Goal: Task Accomplishment & Management: Use online tool/utility

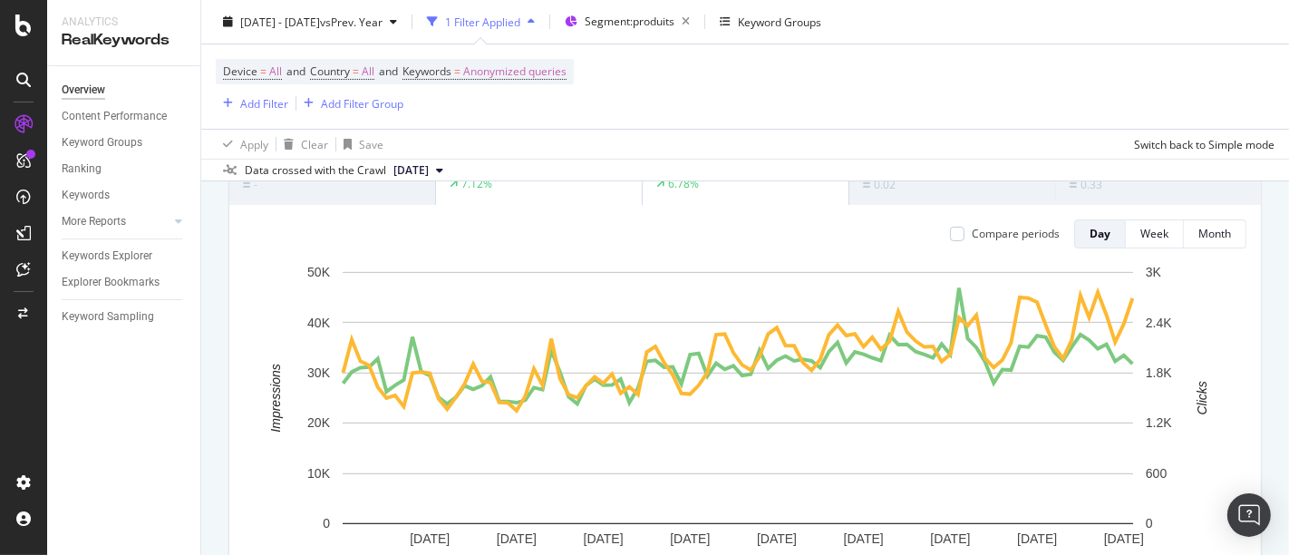
scroll to position [101, 0]
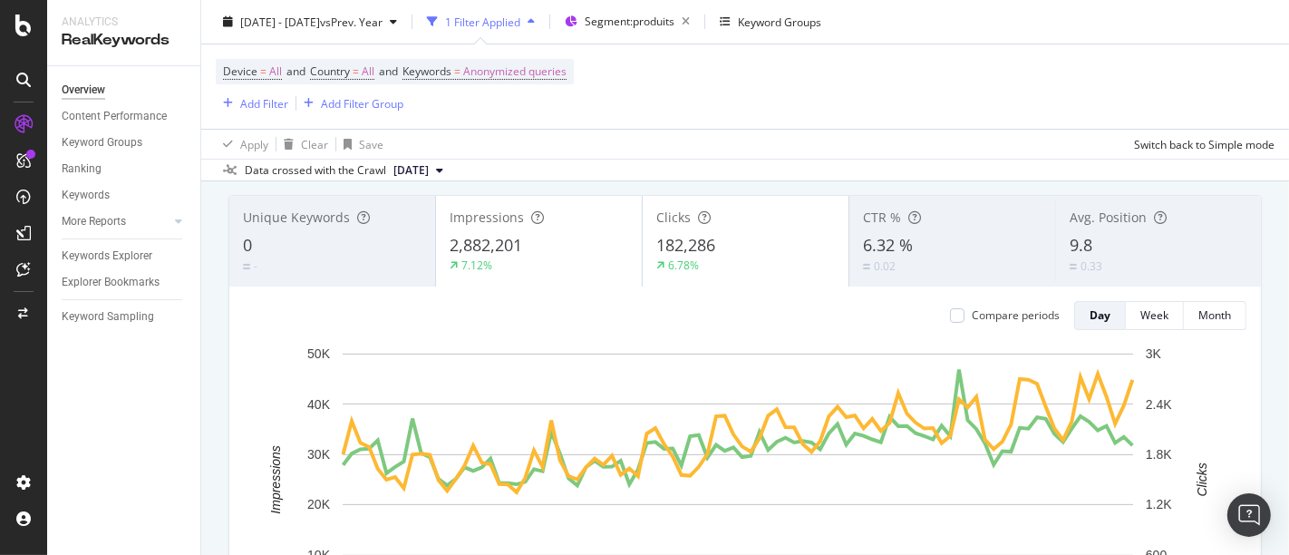
click at [357, 36] on div "[DATE] - [DATE] vs Prev. Year 1 Filter Applied Segment: produits Keyword Groups" at bounding box center [745, 25] width 1088 height 36
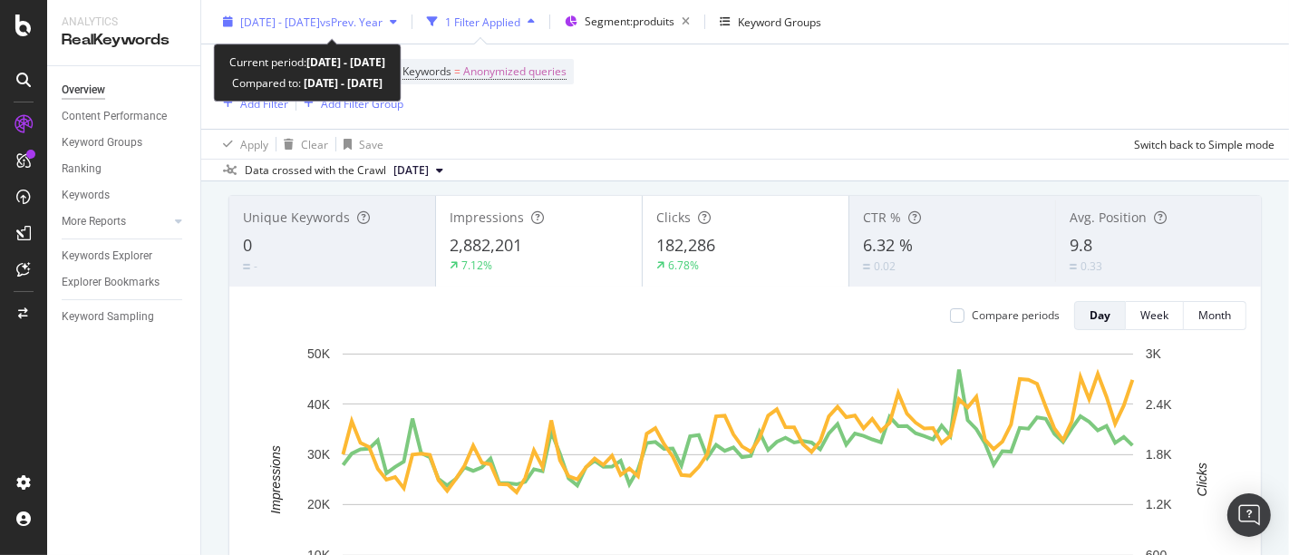
click at [357, 34] on div "[DATE] - [DATE] vs Prev. Year" at bounding box center [310, 21] width 189 height 27
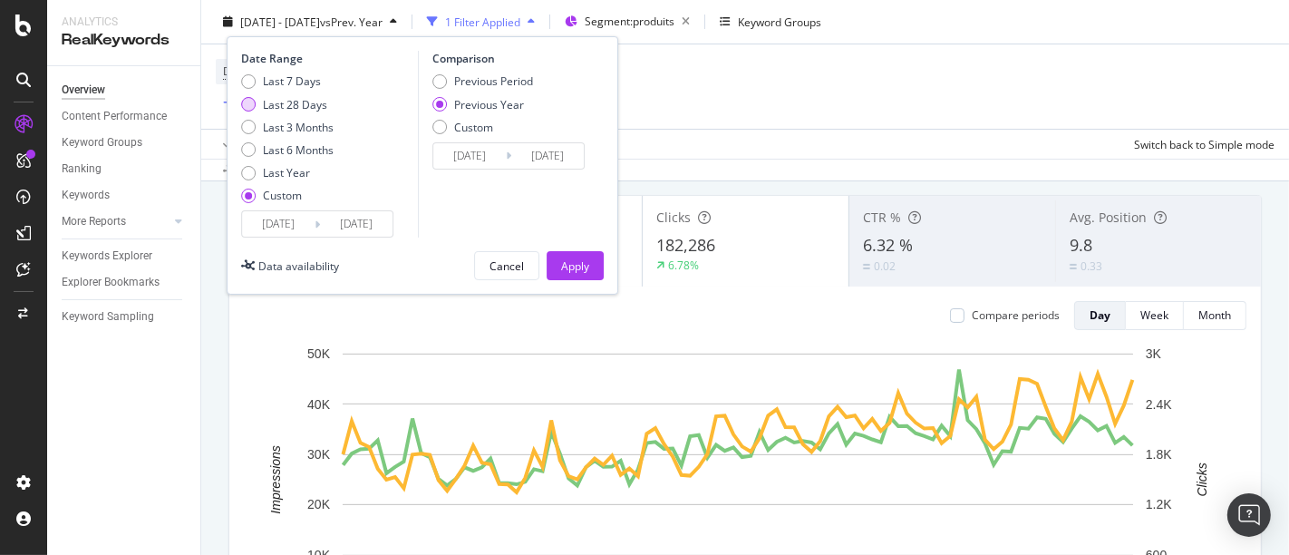
click at [306, 101] on div "Last 28 Days" at bounding box center [295, 103] width 64 height 15
type input "[DATE]"
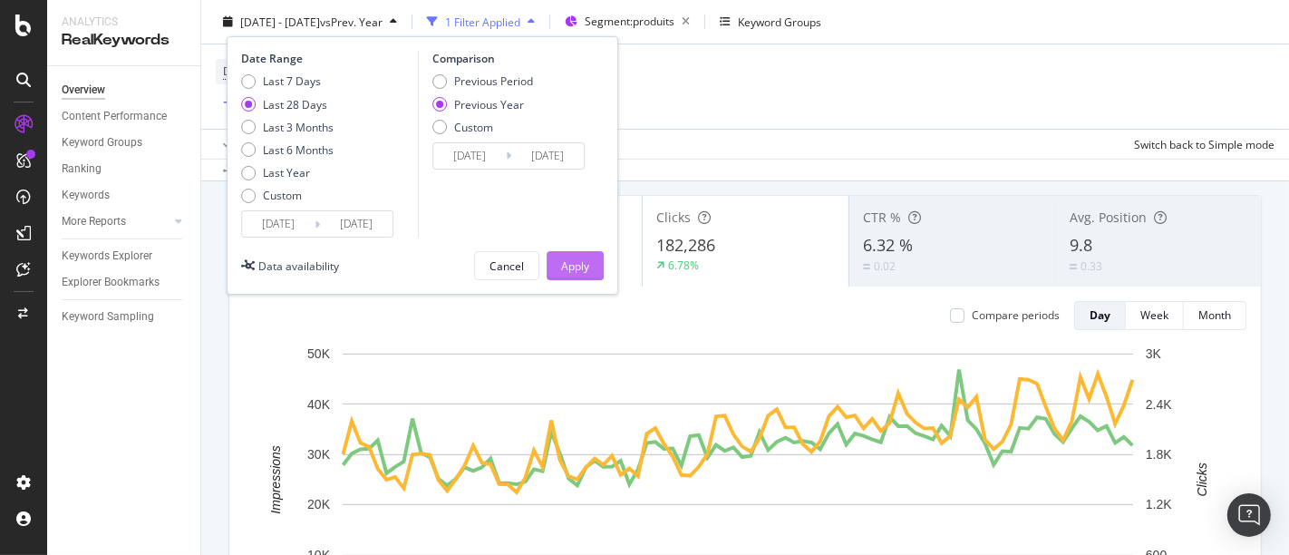
click at [580, 265] on div "Apply" at bounding box center [575, 264] width 28 height 15
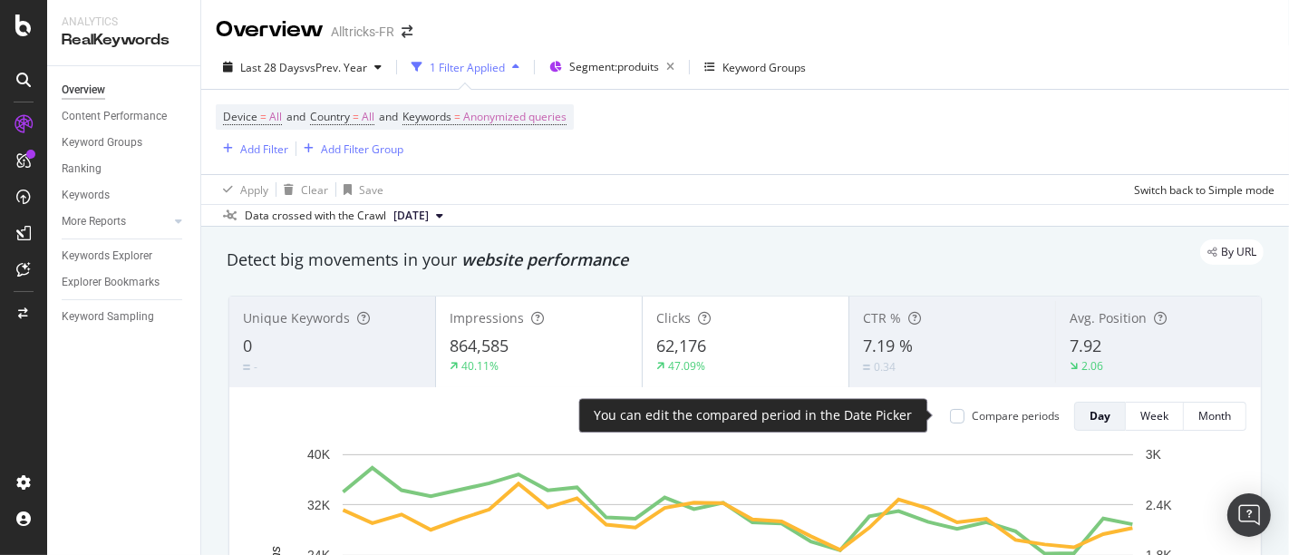
click at [1000, 417] on div "Compare periods" at bounding box center [1016, 415] width 88 height 15
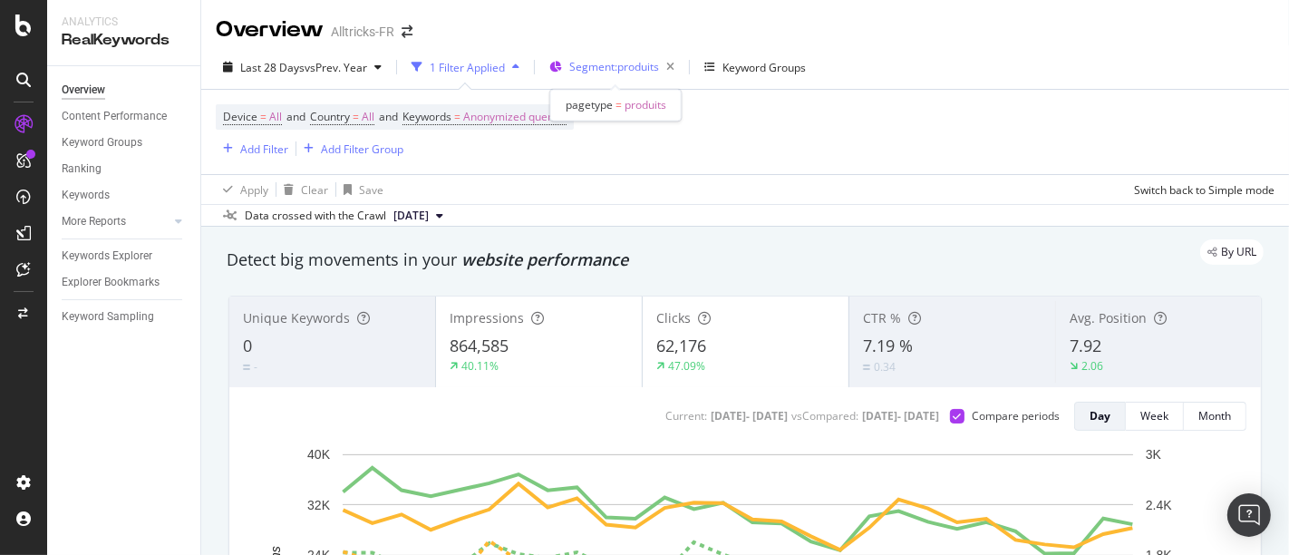
click at [595, 66] on span "Segment: produits" at bounding box center [614, 66] width 90 height 15
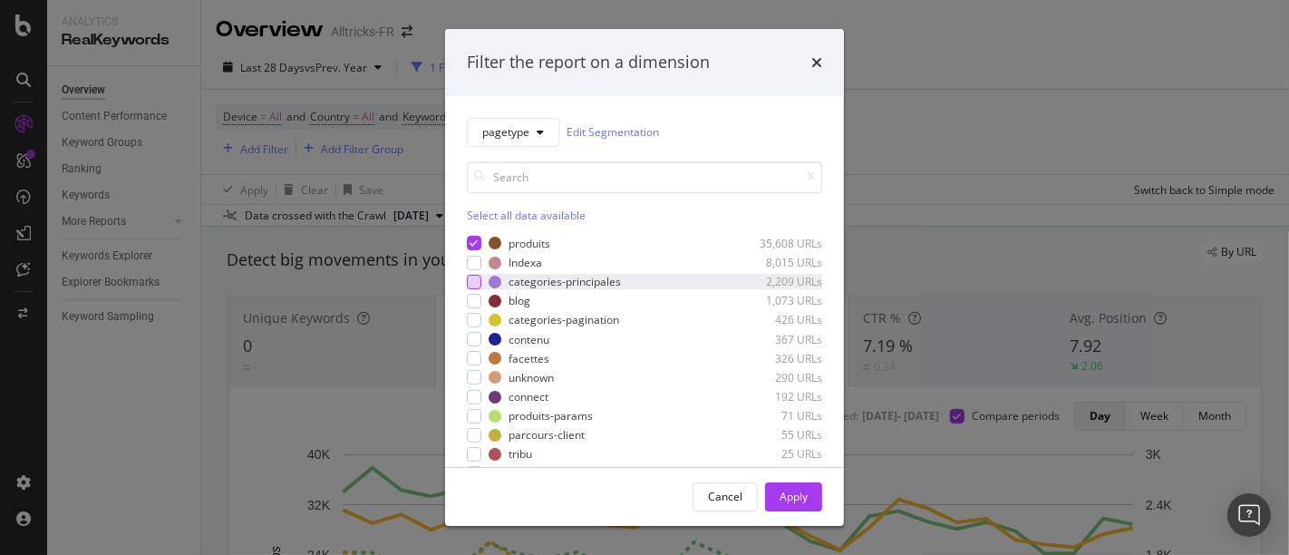
click at [470, 280] on div "modal" at bounding box center [474, 282] width 15 height 15
click at [478, 264] on div "modal" at bounding box center [474, 263] width 15 height 15
click at [794, 487] on div "Apply" at bounding box center [794, 496] width 28 height 27
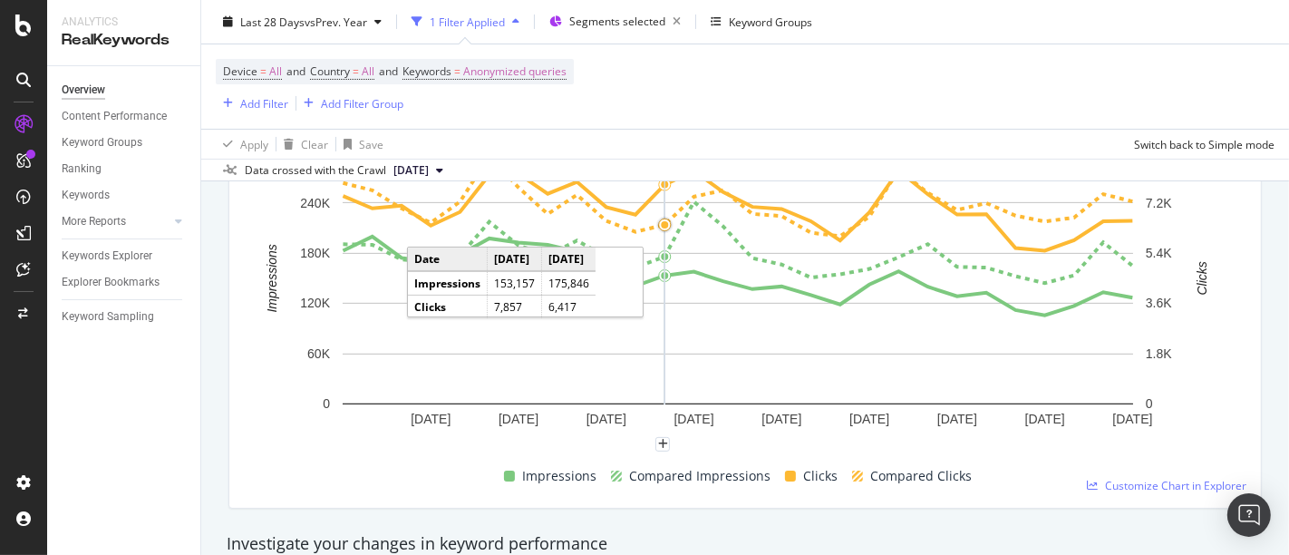
scroll to position [101, 0]
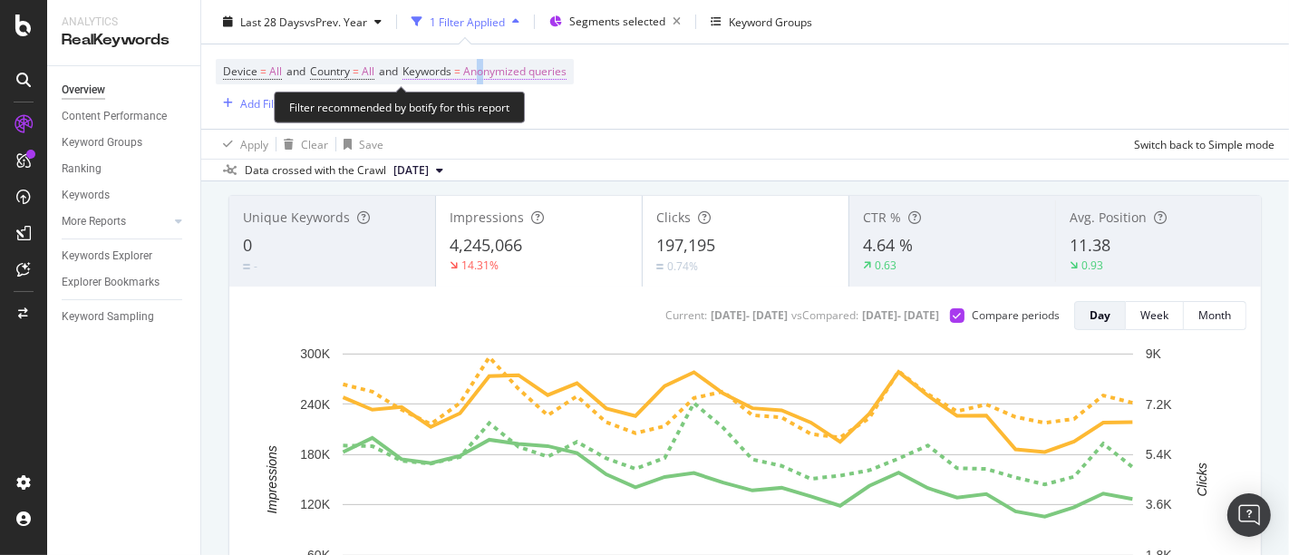
click at [493, 71] on span "Anonymized queries" at bounding box center [514, 71] width 103 height 25
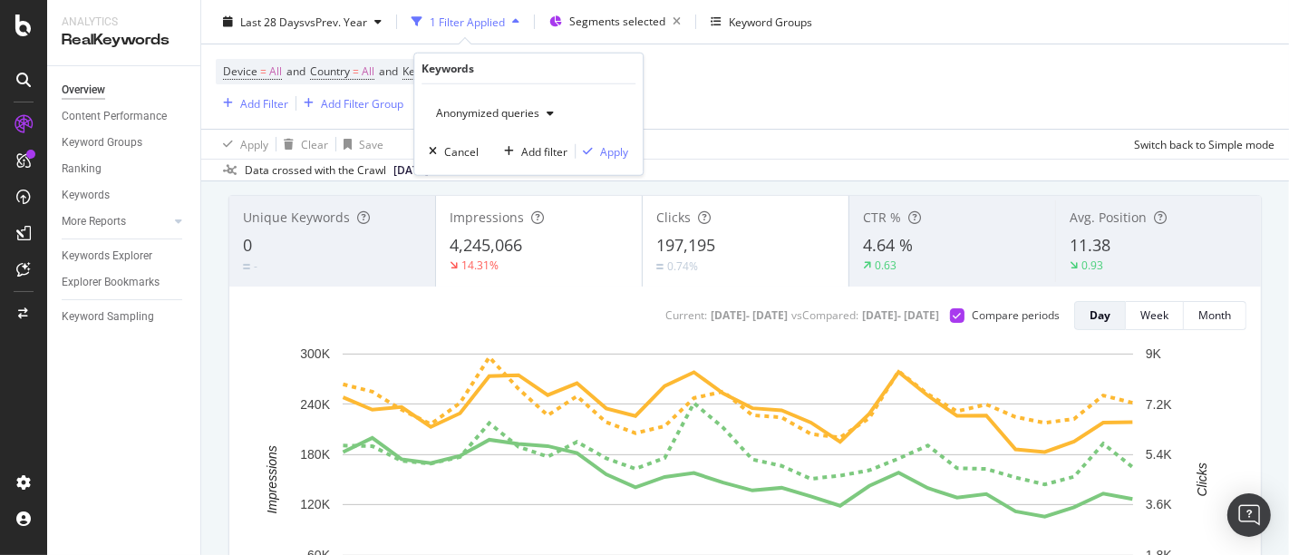
click at [499, 118] on span "Anonymized queries" at bounding box center [484, 112] width 111 height 15
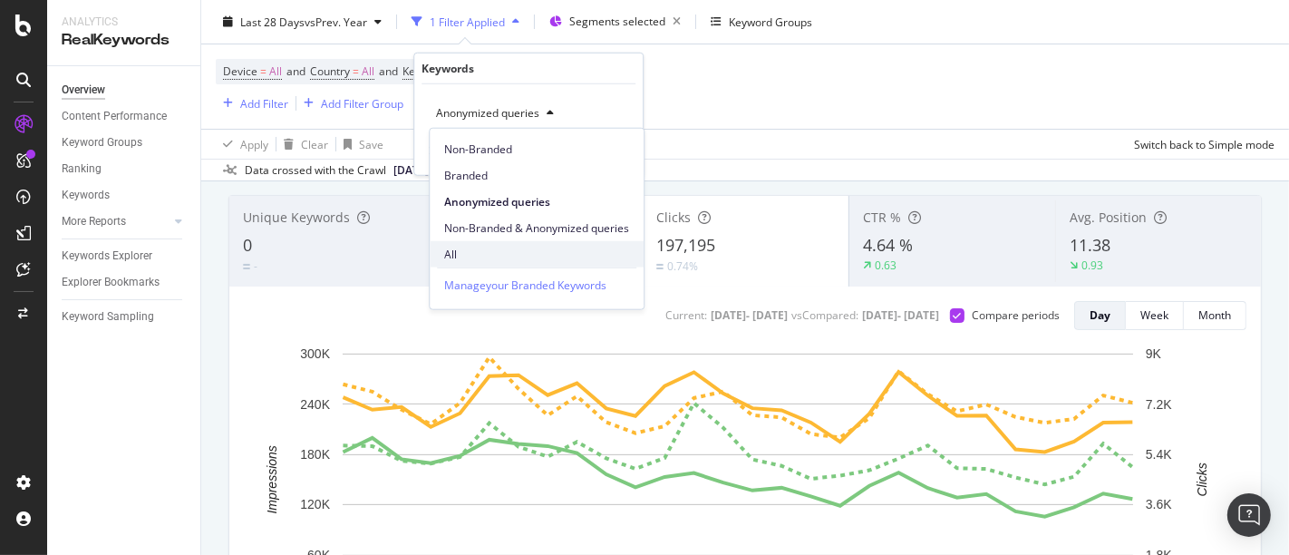
click at [494, 253] on span "All" at bounding box center [536, 254] width 185 height 16
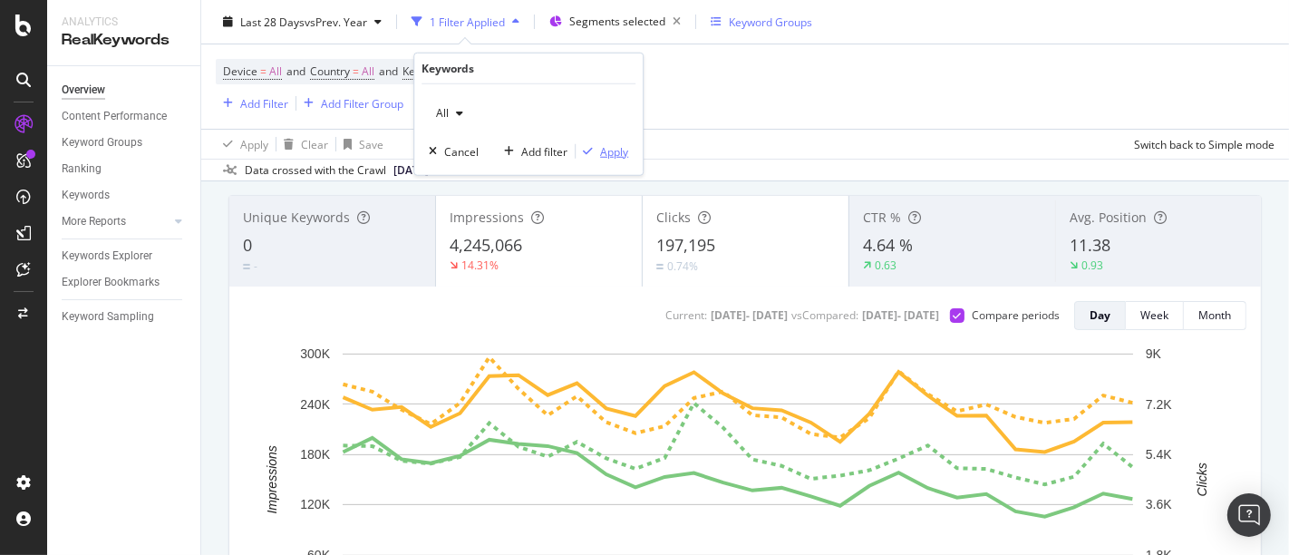
drag, startPoint x: 608, startPoint y: 145, endPoint x: 671, endPoint y: 19, distance: 140.7
click at [612, 147] on div "Apply" at bounding box center [614, 150] width 28 height 15
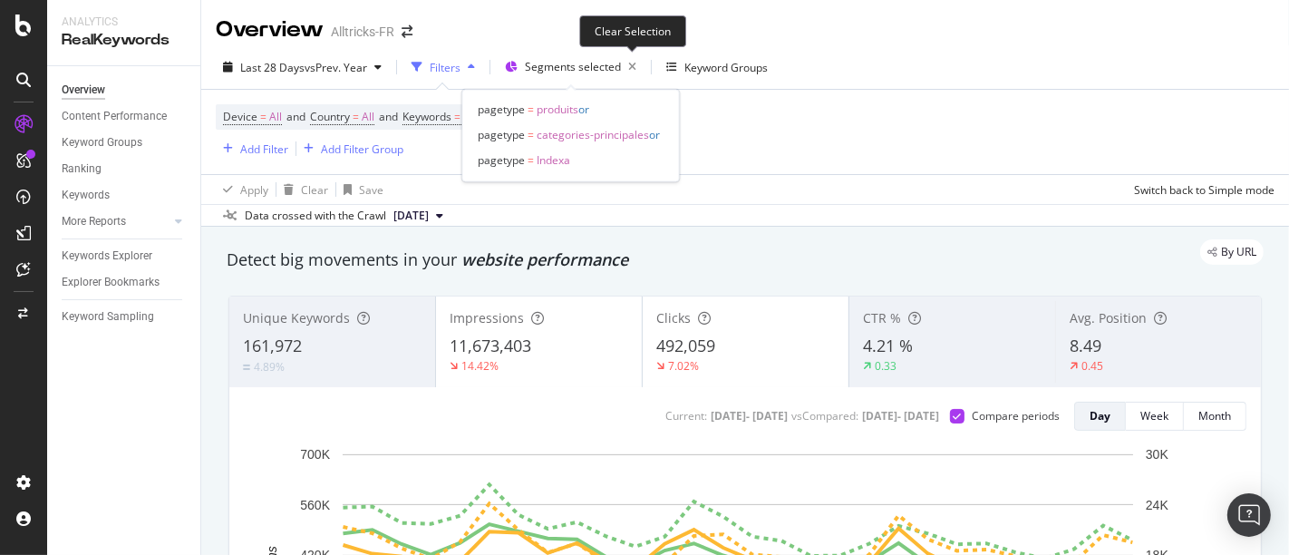
drag, startPoint x: 634, startPoint y: 68, endPoint x: 725, endPoint y: 68, distance: 91.6
click at [634, 68] on icon "button" at bounding box center [632, 66] width 23 height 25
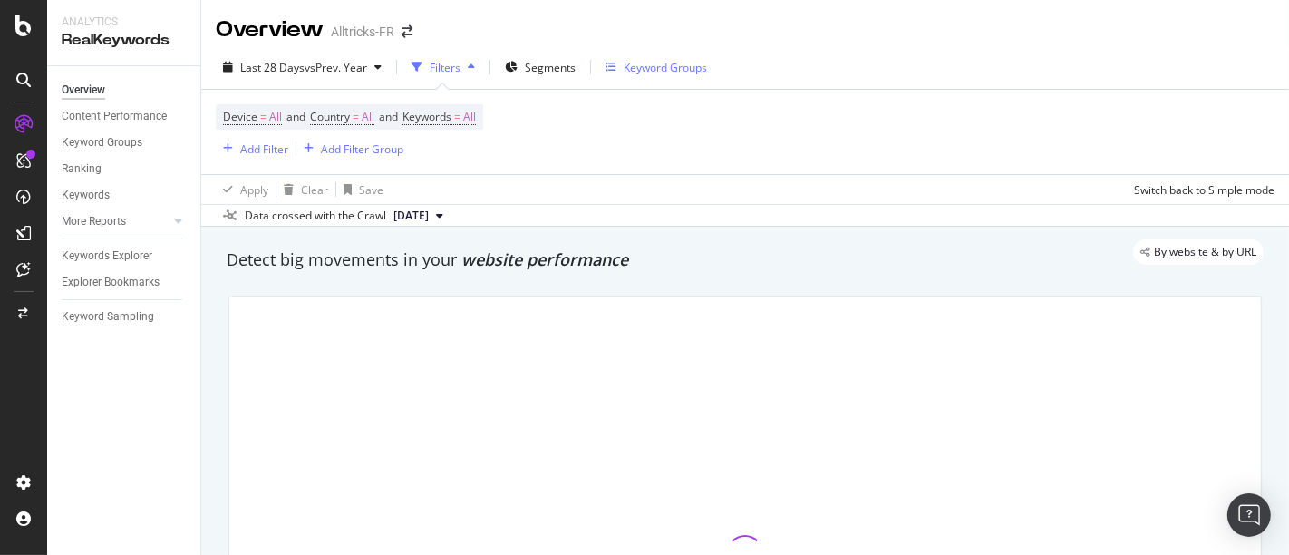
click at [675, 67] on div "Keyword Groups" at bounding box center [665, 67] width 83 height 15
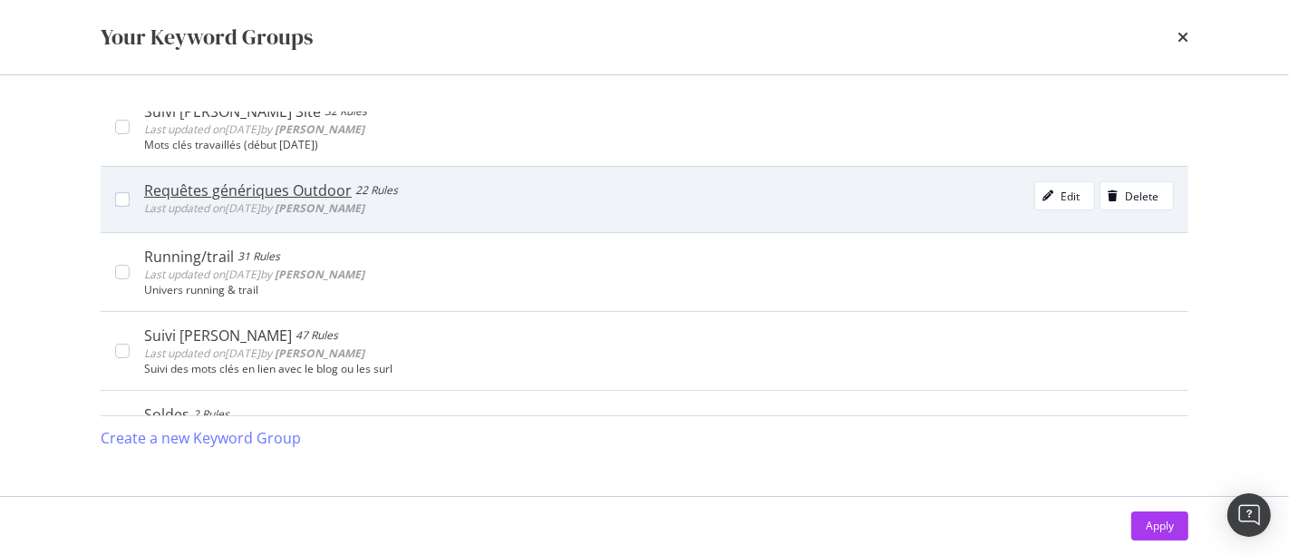
scroll to position [403, 0]
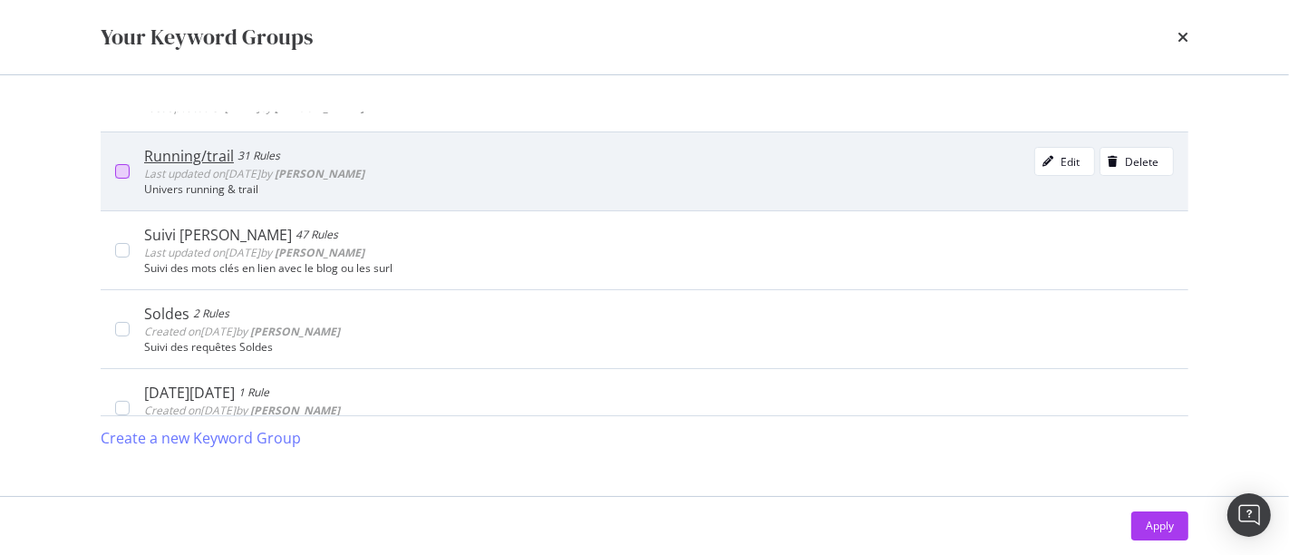
click at [122, 170] on div "modal" at bounding box center [122, 171] width 15 height 15
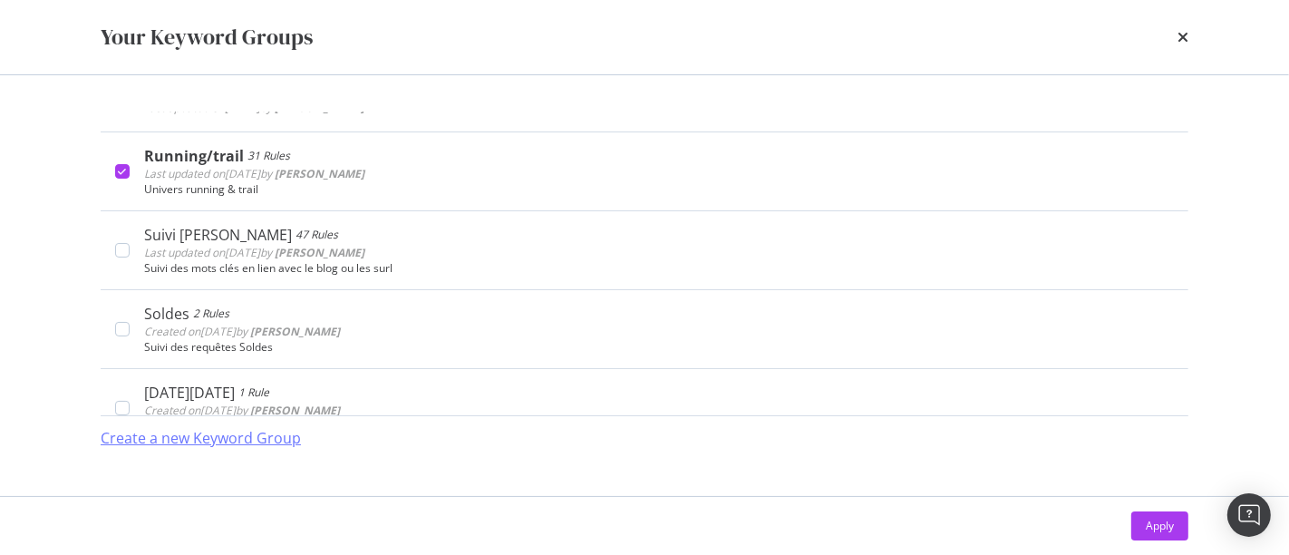
click at [208, 435] on div "Create a new Keyword Group" at bounding box center [201, 438] width 200 height 21
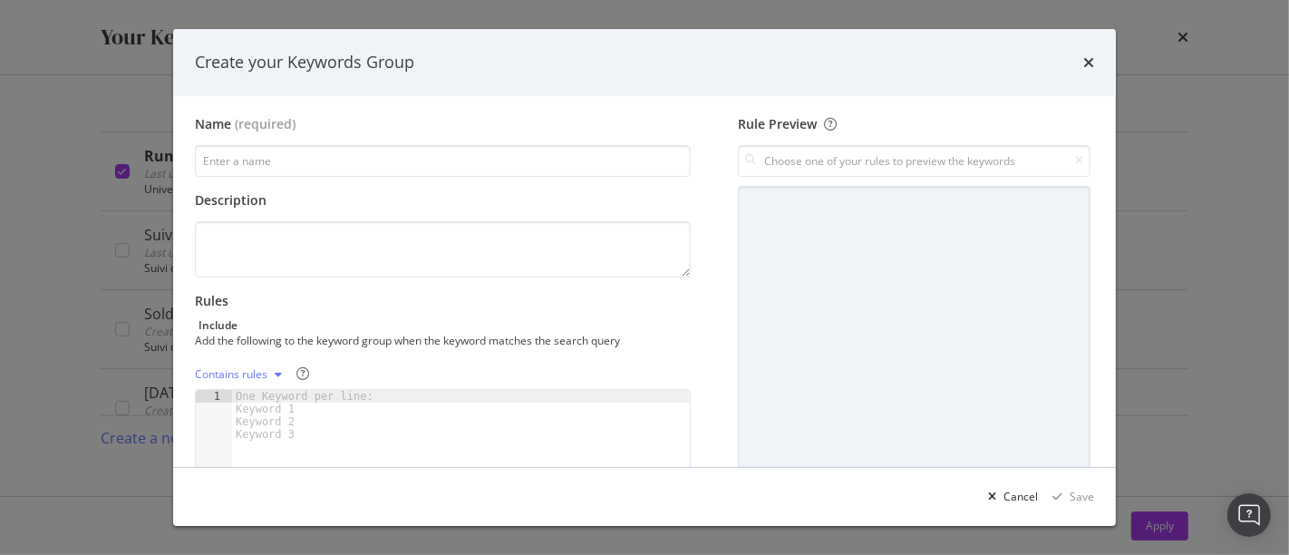
scroll to position [0, 0]
click at [1090, 57] on icon "times" at bounding box center [1088, 62] width 11 height 15
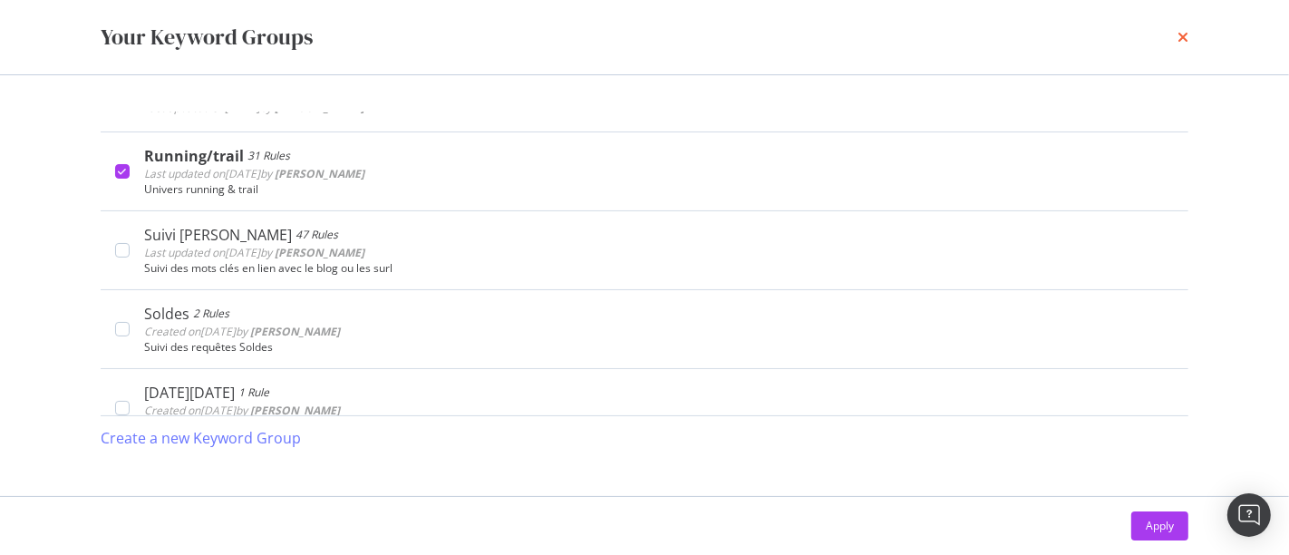
click at [1186, 37] on icon "times" at bounding box center [1183, 37] width 11 height 15
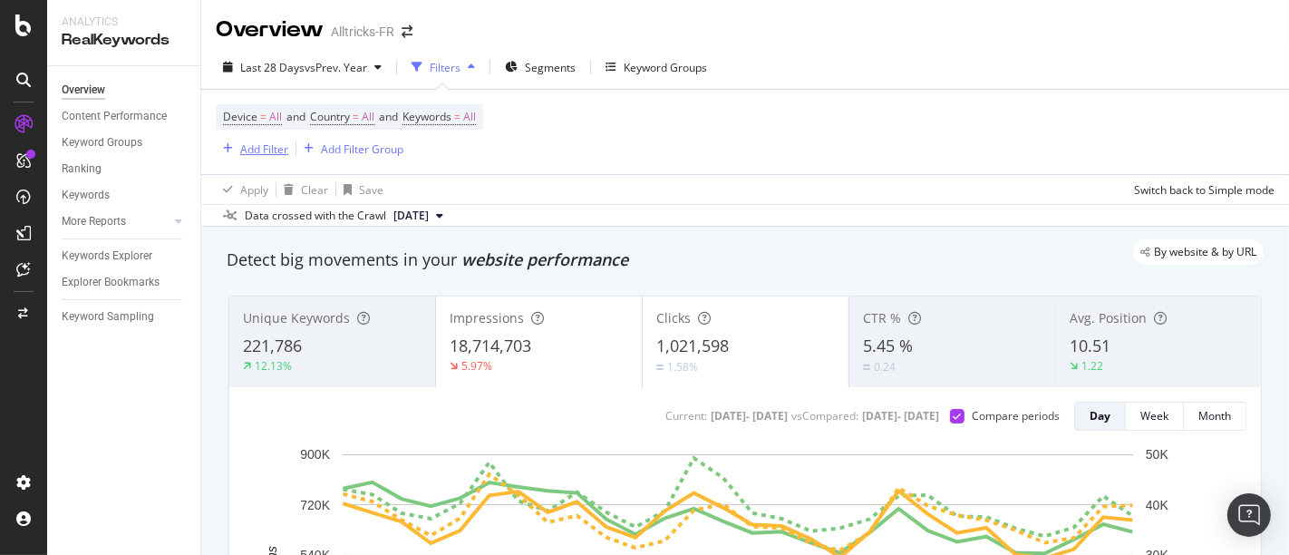
click at [256, 144] on div "Add Filter" at bounding box center [264, 148] width 48 height 15
click at [653, 143] on div "Device = All and Country = All and Keywords = All Add Filter Add Filter Group" at bounding box center [745, 132] width 1059 height 84
click at [265, 141] on div "Add Filter" at bounding box center [264, 148] width 48 height 15
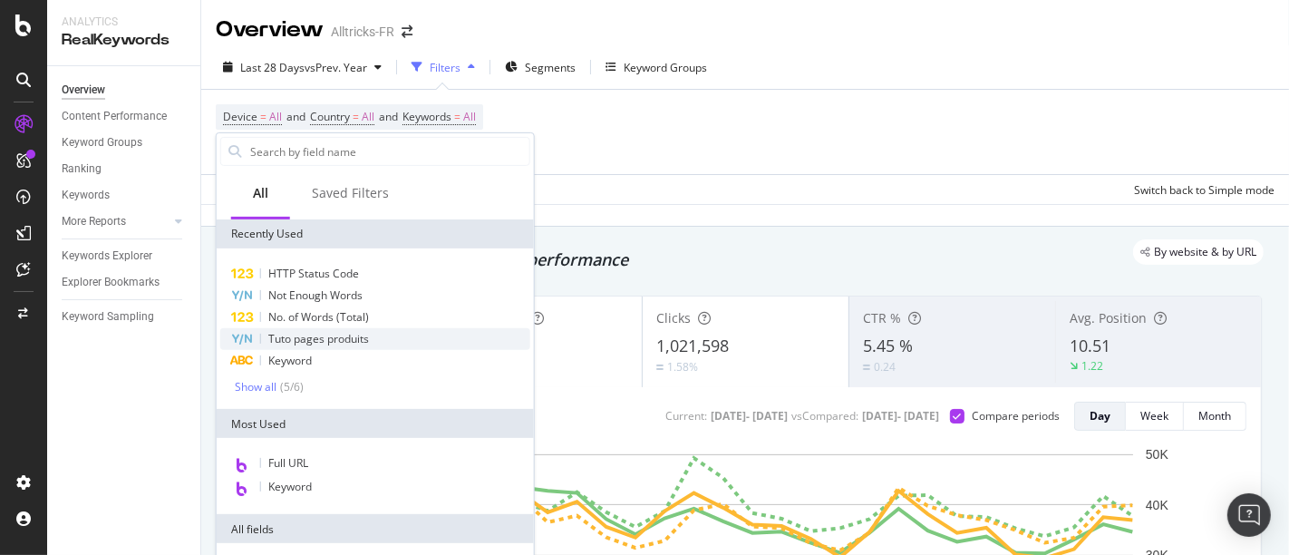
click at [403, 333] on div "Tuto pages produits" at bounding box center [375, 339] width 310 height 22
